Goal: Task Accomplishment & Management: Manage account settings

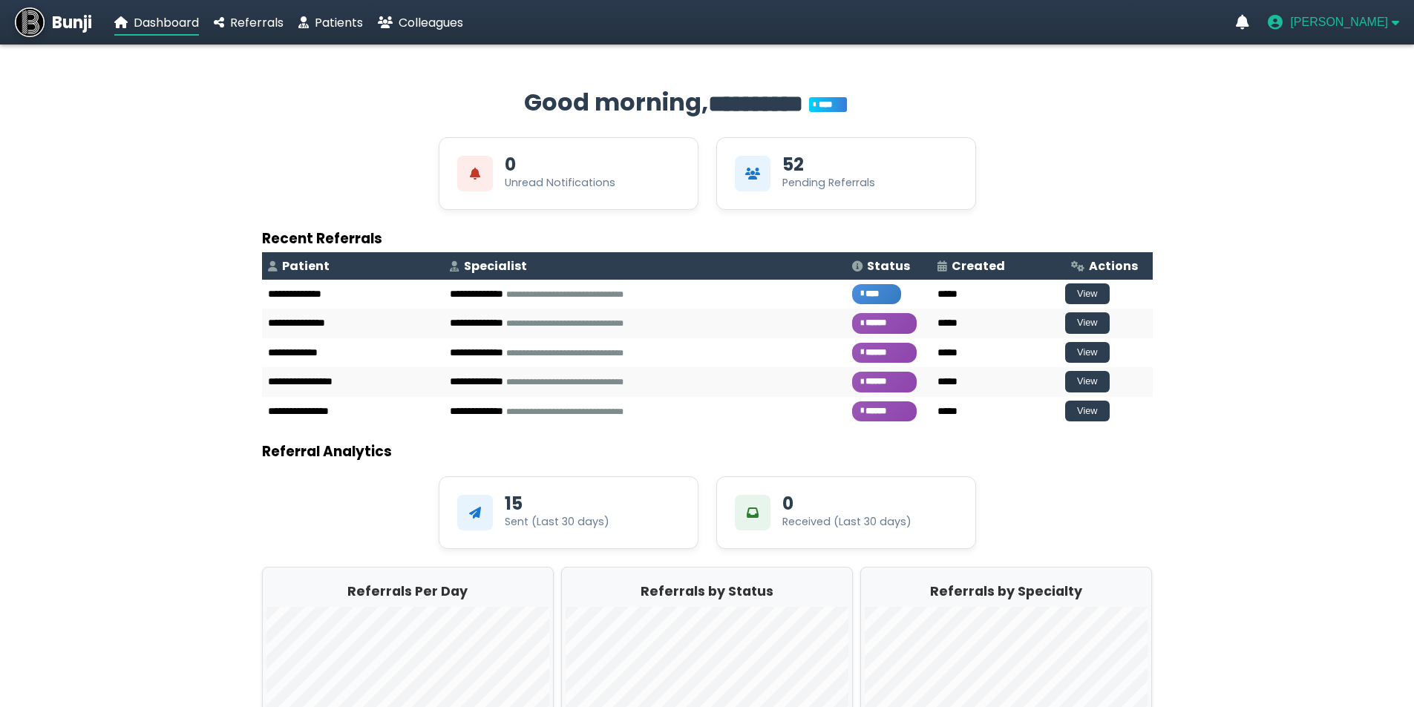
click at [1391, 19] on icon "User menu" at bounding box center [1394, 22] width 7 height 12
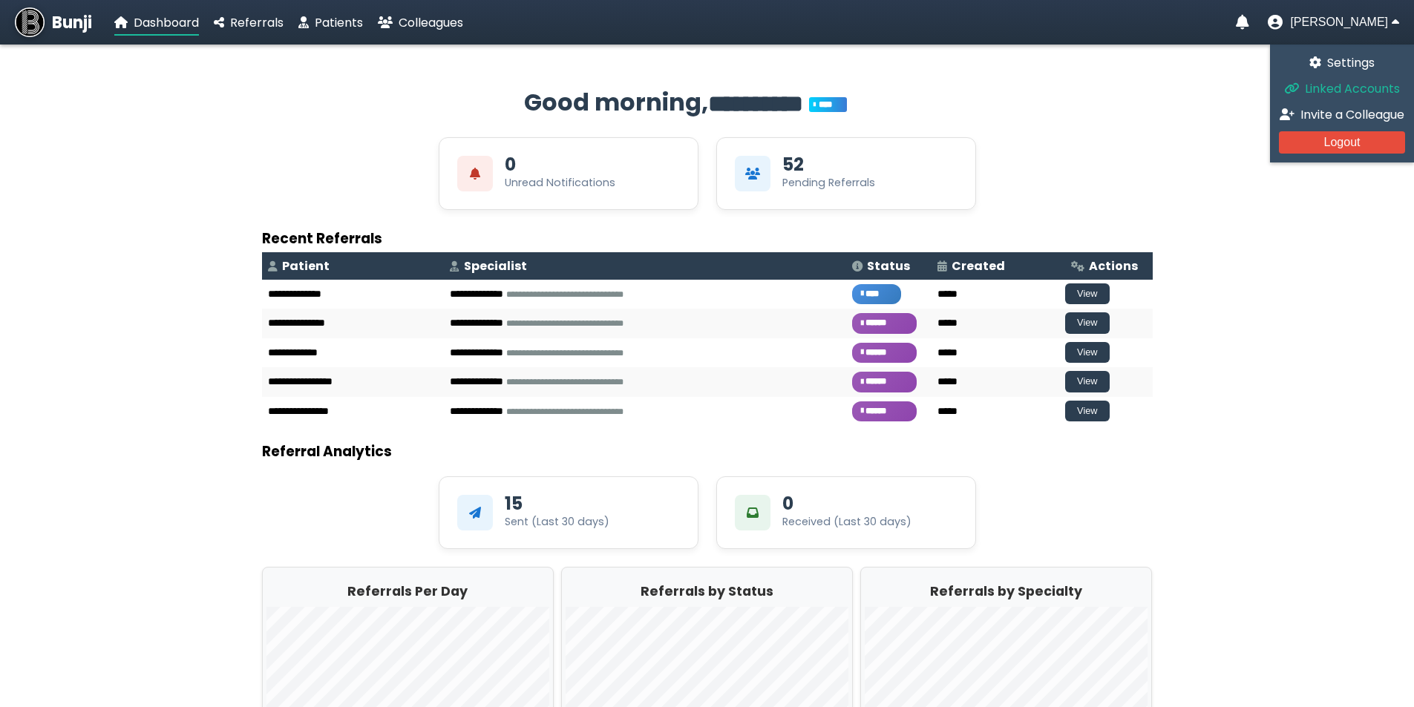
click at [1337, 89] on span "Linked Accounts" at bounding box center [1352, 88] width 95 height 17
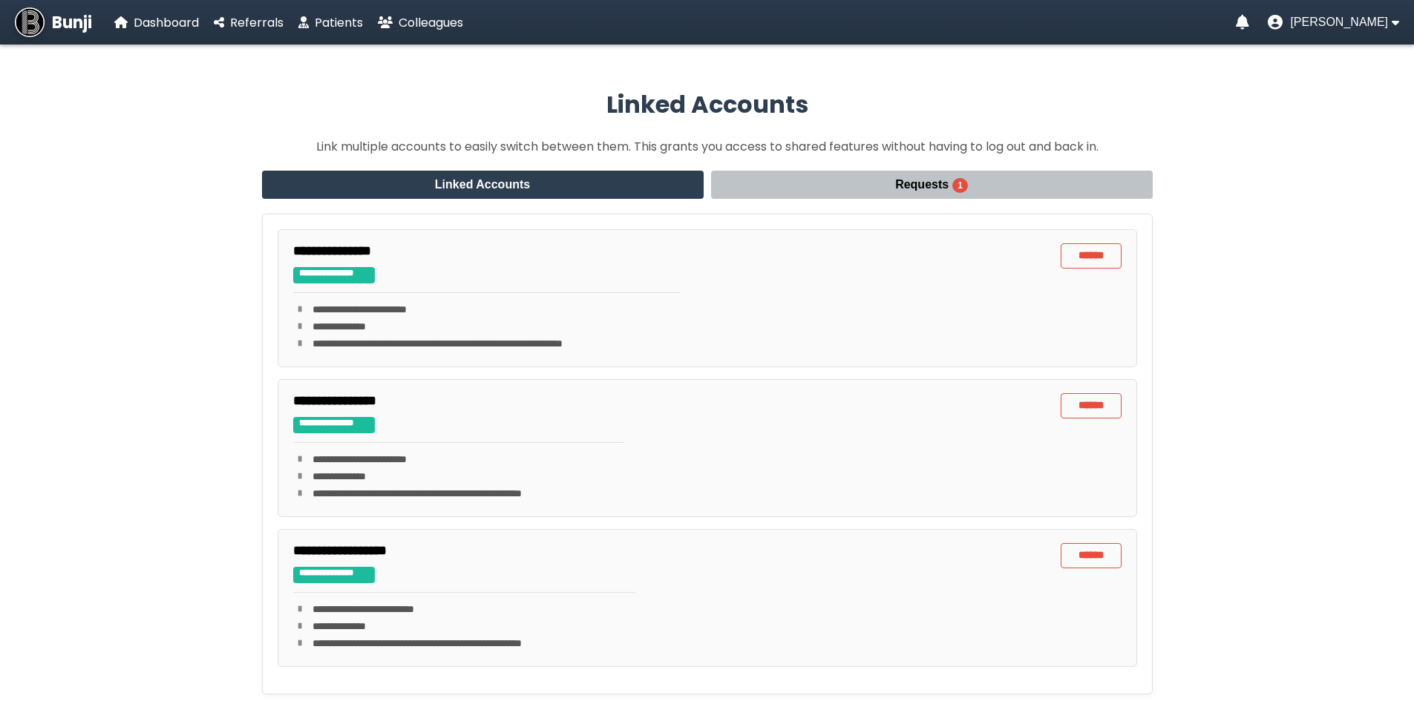
scroll to position [105, 0]
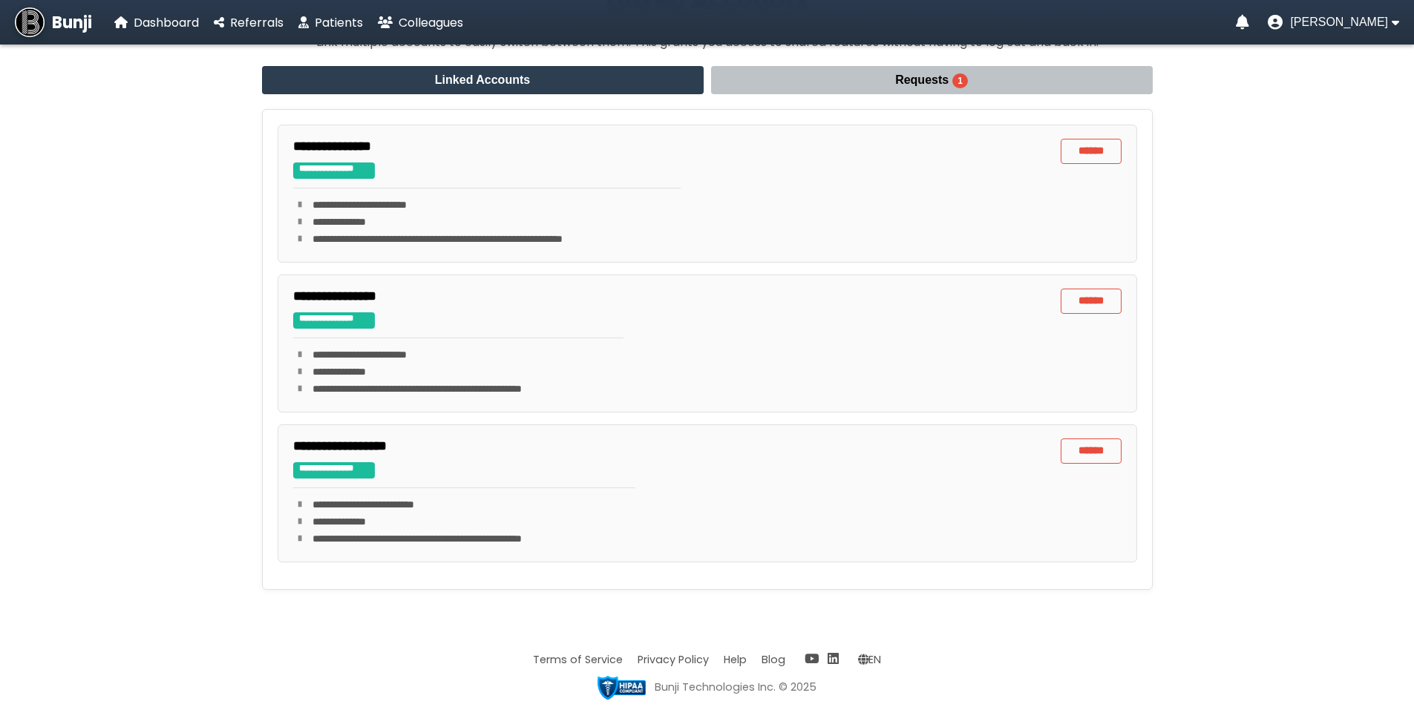
click at [927, 72] on button "Requests 1" at bounding box center [932, 80] width 442 height 28
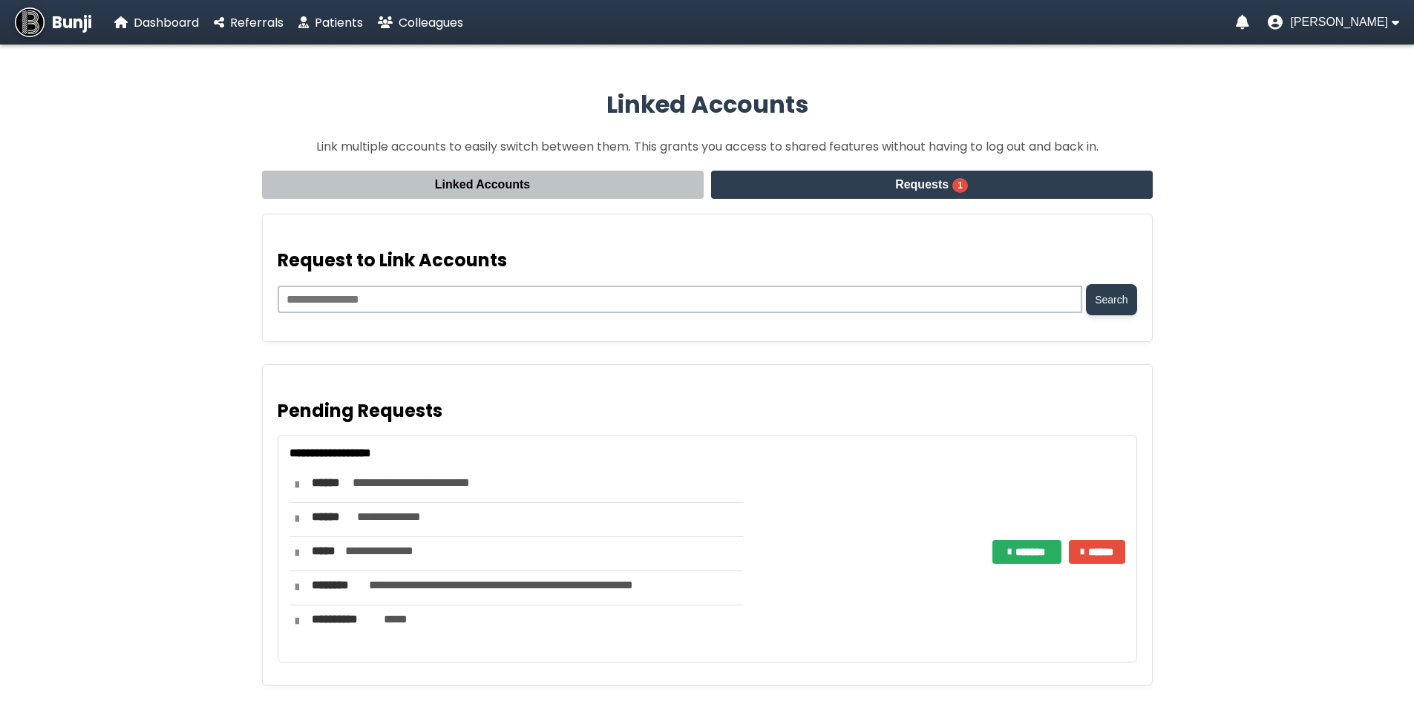
click at [1022, 548] on button "*******" at bounding box center [1026, 552] width 69 height 24
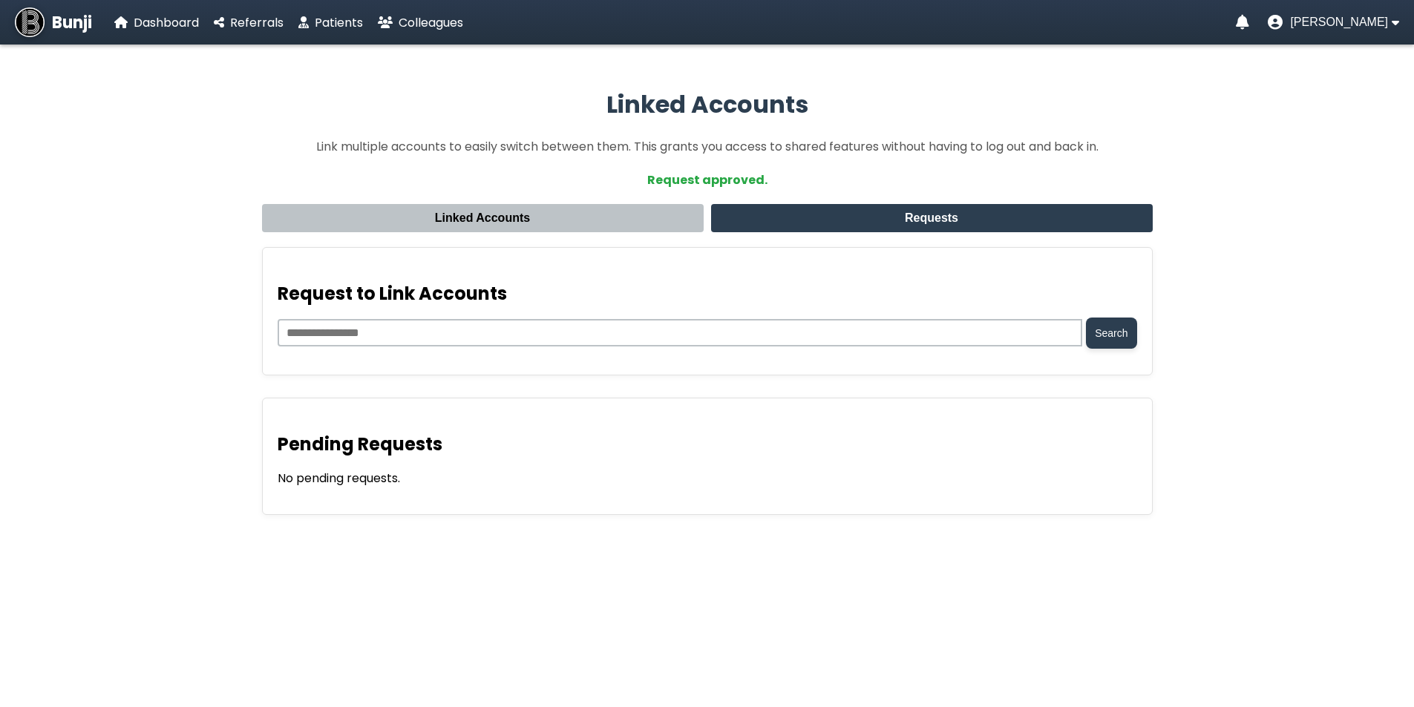
click at [1296, 283] on app-linked-accounts "Linked Accounts Link multiple accounts to easily switch between them. This gran…" at bounding box center [707, 302] width 1414 height 500
drag, startPoint x: 86, startPoint y: 134, endPoint x: 143, endPoint y: 123, distance: 58.2
click at [88, 133] on app-linked-accounts "Linked Accounts Link multiple accounts to easily switch between them. This gran…" at bounding box center [707, 302] width 1414 height 500
click at [1055, 125] on div "Linked Accounts Link multiple accounts to easily switch between them. This gran…" at bounding box center [707, 302] width 920 height 500
